Goal: Check status: Check status

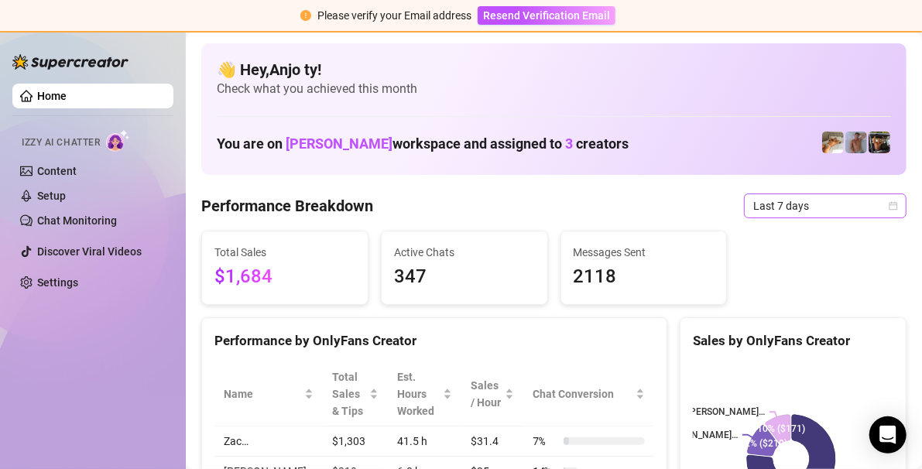
click at [890, 203] on icon "calendar" at bounding box center [894, 205] width 9 height 9
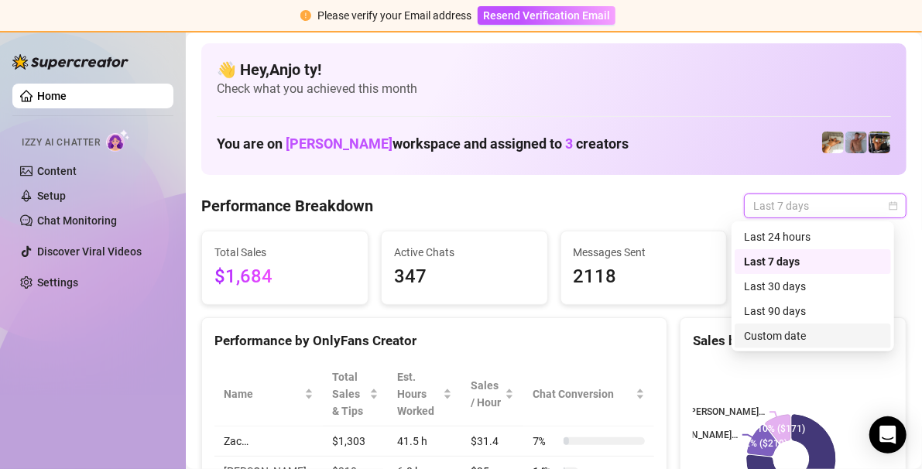
drag, startPoint x: 791, startPoint y: 328, endPoint x: 789, endPoint y: 339, distance: 10.9
click at [789, 339] on div "Custom date" at bounding box center [813, 336] width 138 height 17
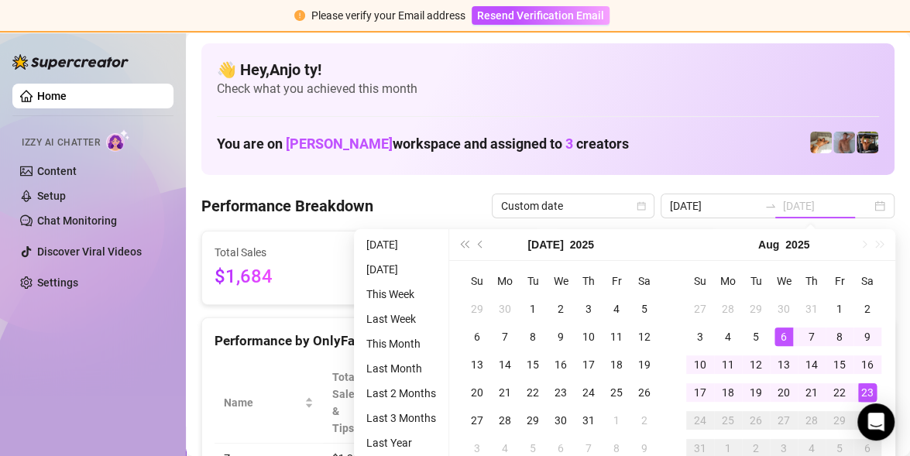
type input "[DATE]"
click at [869, 386] on div "23" at bounding box center [867, 392] width 19 height 19
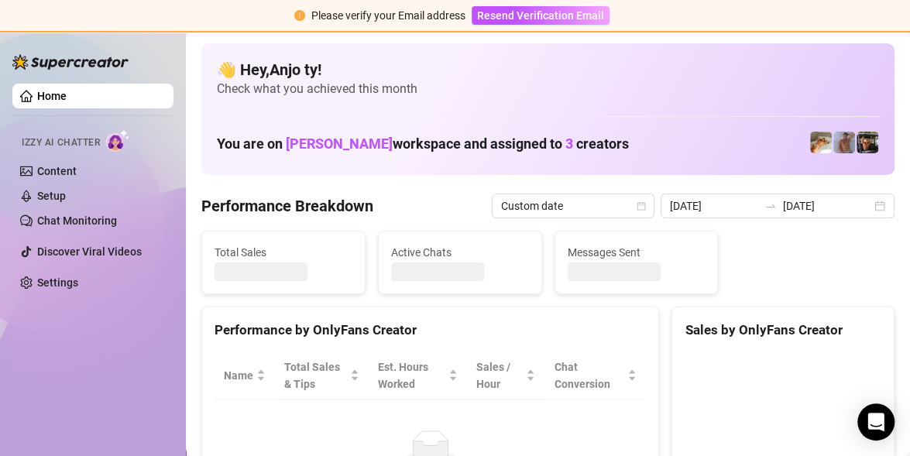
type input "[DATE]"
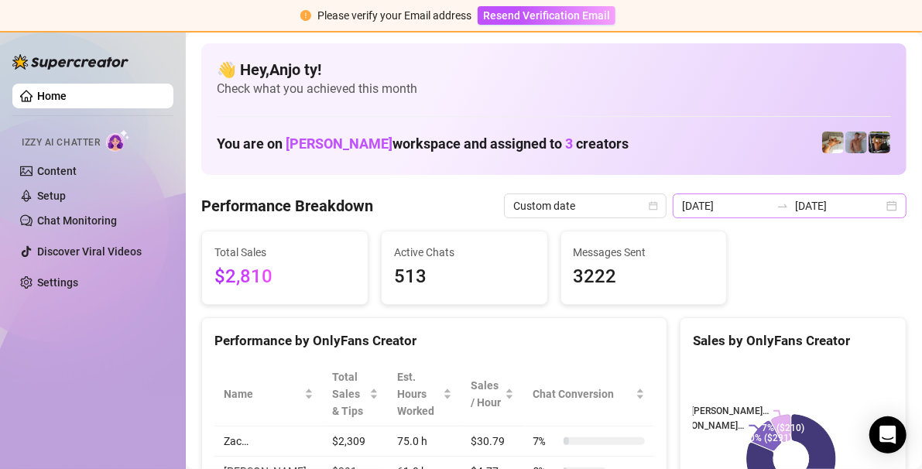
click at [865, 260] on div "Total Sales $2,810 Active Chats 513 Messages Sent 3222" at bounding box center [554, 268] width 718 height 74
click at [882, 204] on div "[DATE] [DATE]" at bounding box center [790, 206] width 234 height 25
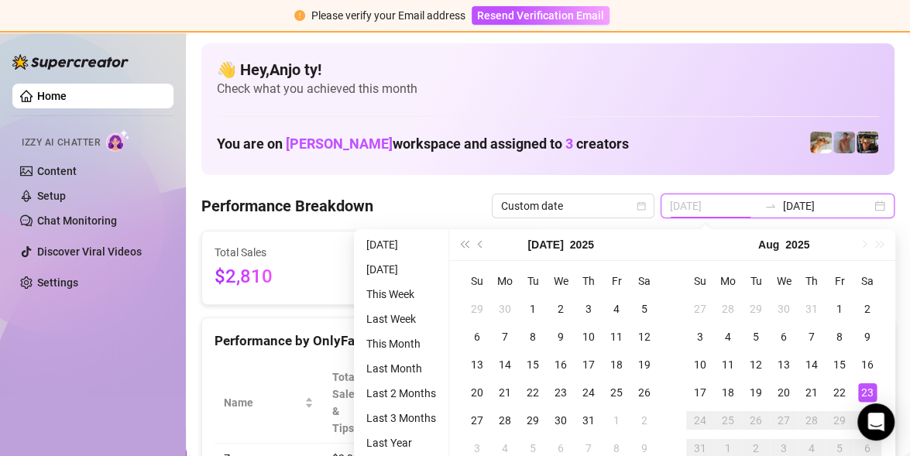
type input "[DATE]"
click at [869, 389] on div "23" at bounding box center [867, 392] width 19 height 19
click at [869, 389] on rect at bounding box center [782, 459] width 197 height 194
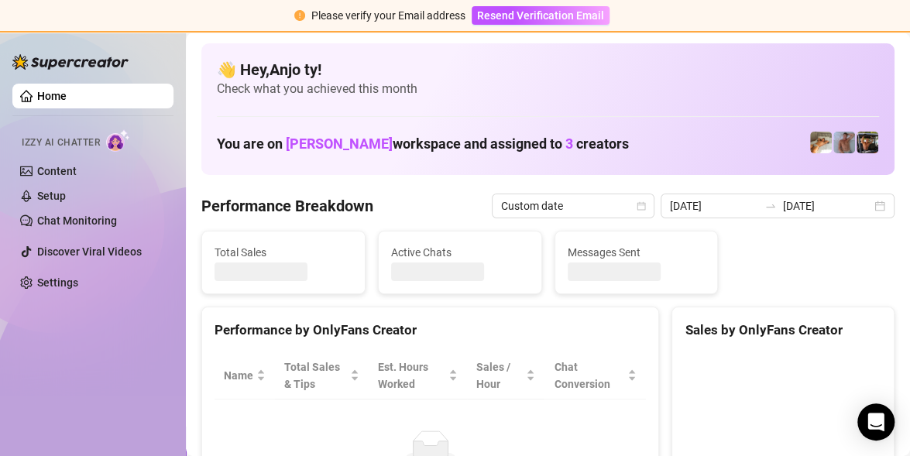
type input "[DATE]"
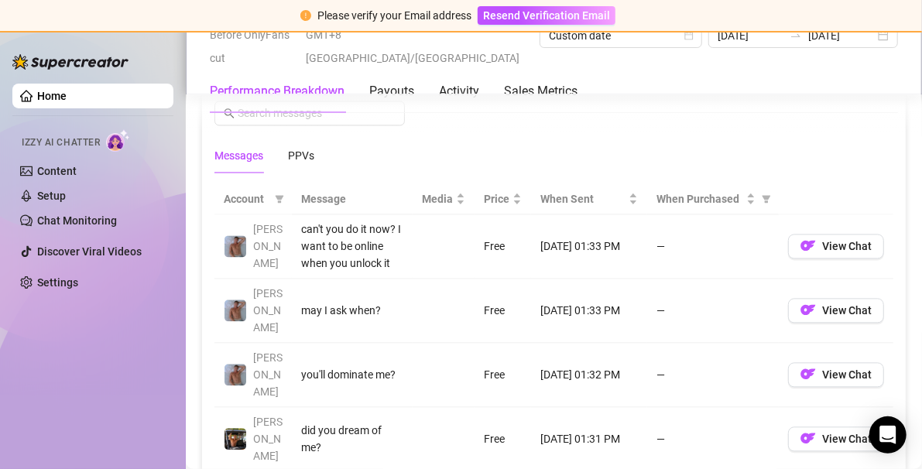
scroll to position [1161, 0]
